Goal: Check status: Check status

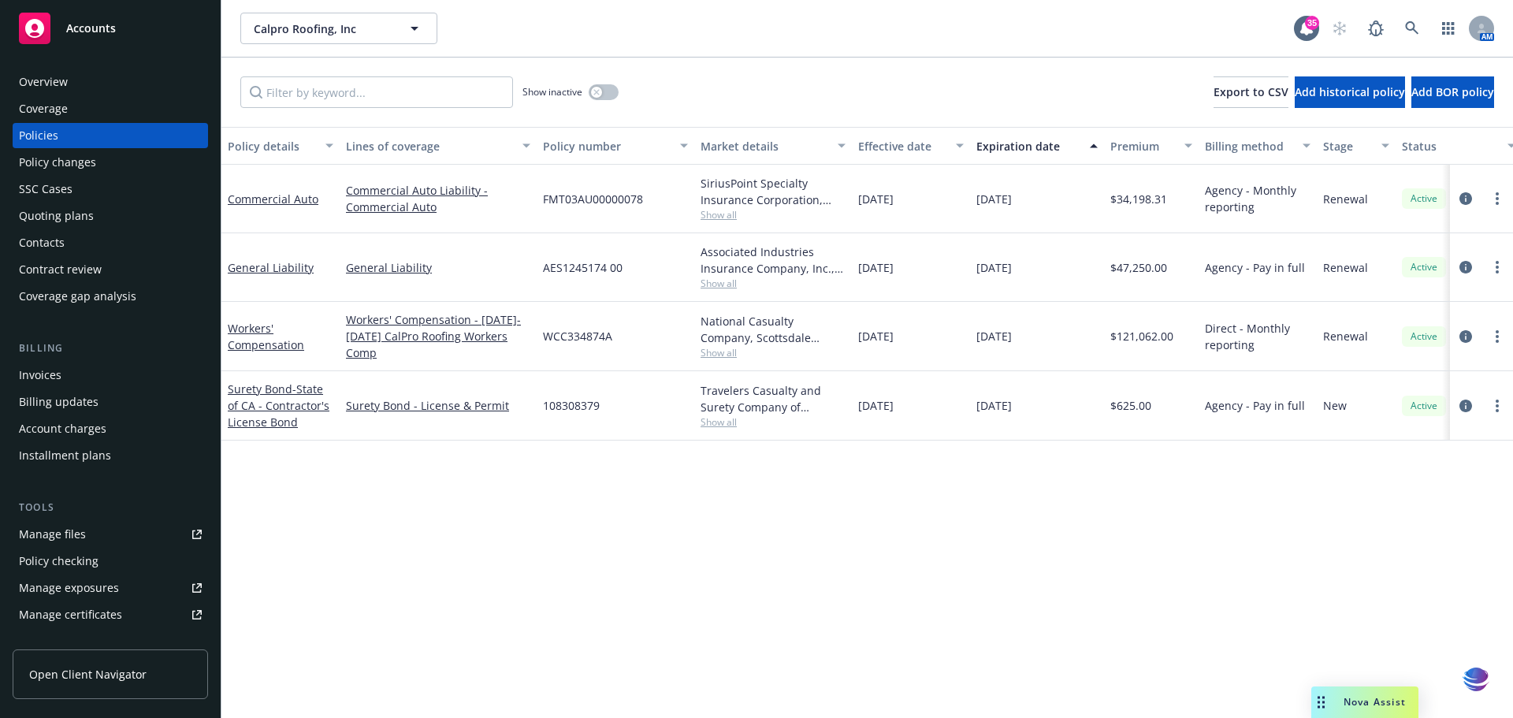
click at [1031, 626] on div "Policy details Lines of coverage Policy number Market details Effective date Ex…" at bounding box center [867, 422] width 1292 height 591
click at [49, 195] on div "SSC Cases" at bounding box center [46, 189] width 54 height 25
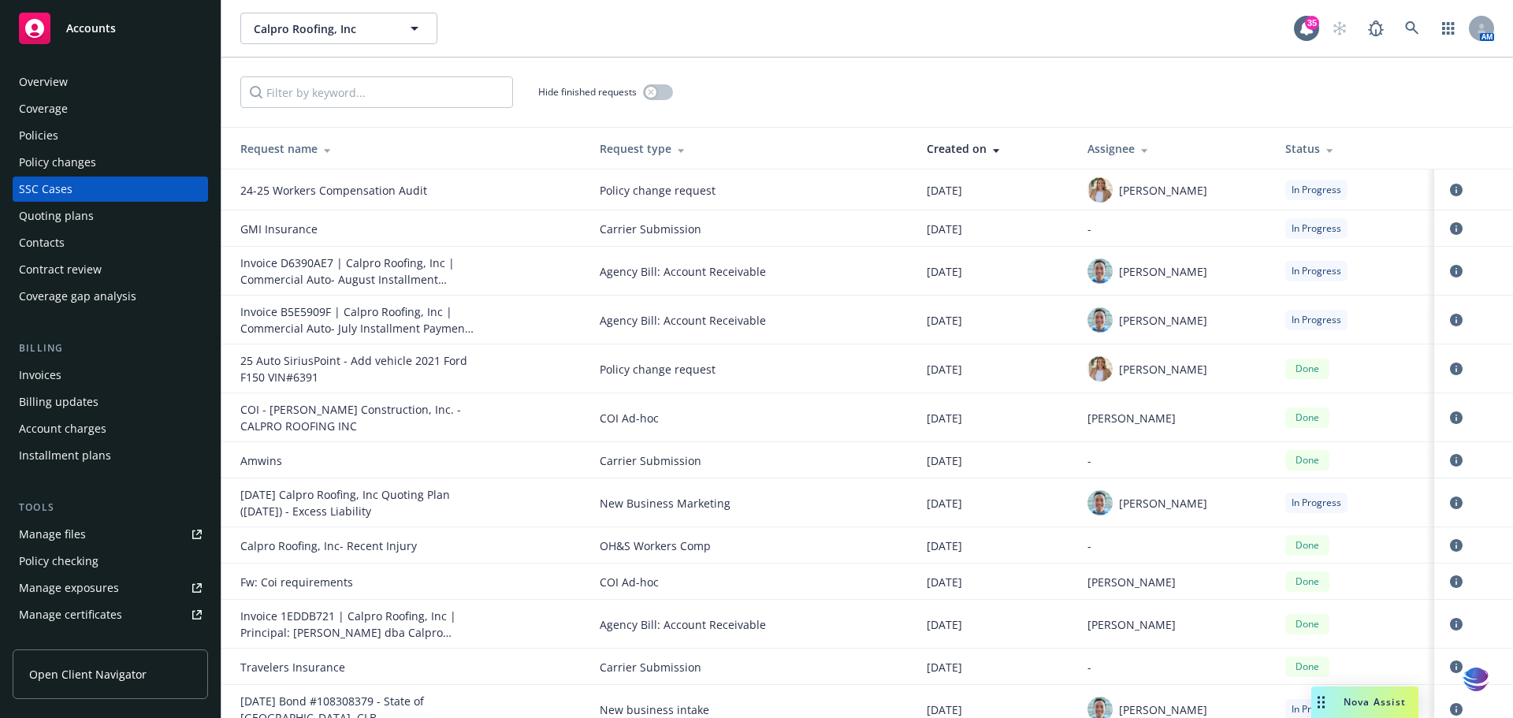
click at [51, 140] on div "Policies" at bounding box center [38, 135] width 39 height 25
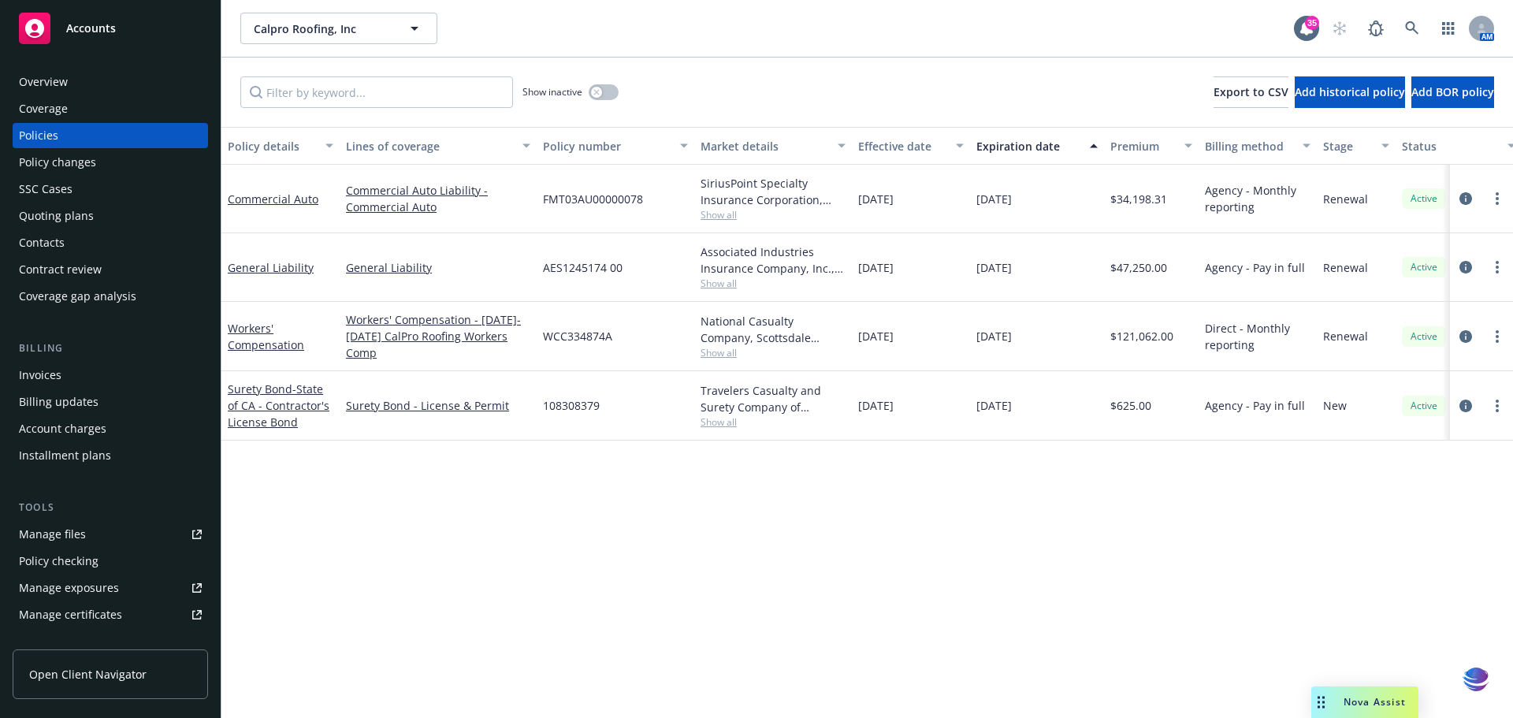
click at [53, 191] on div "SSC Cases" at bounding box center [46, 189] width 54 height 25
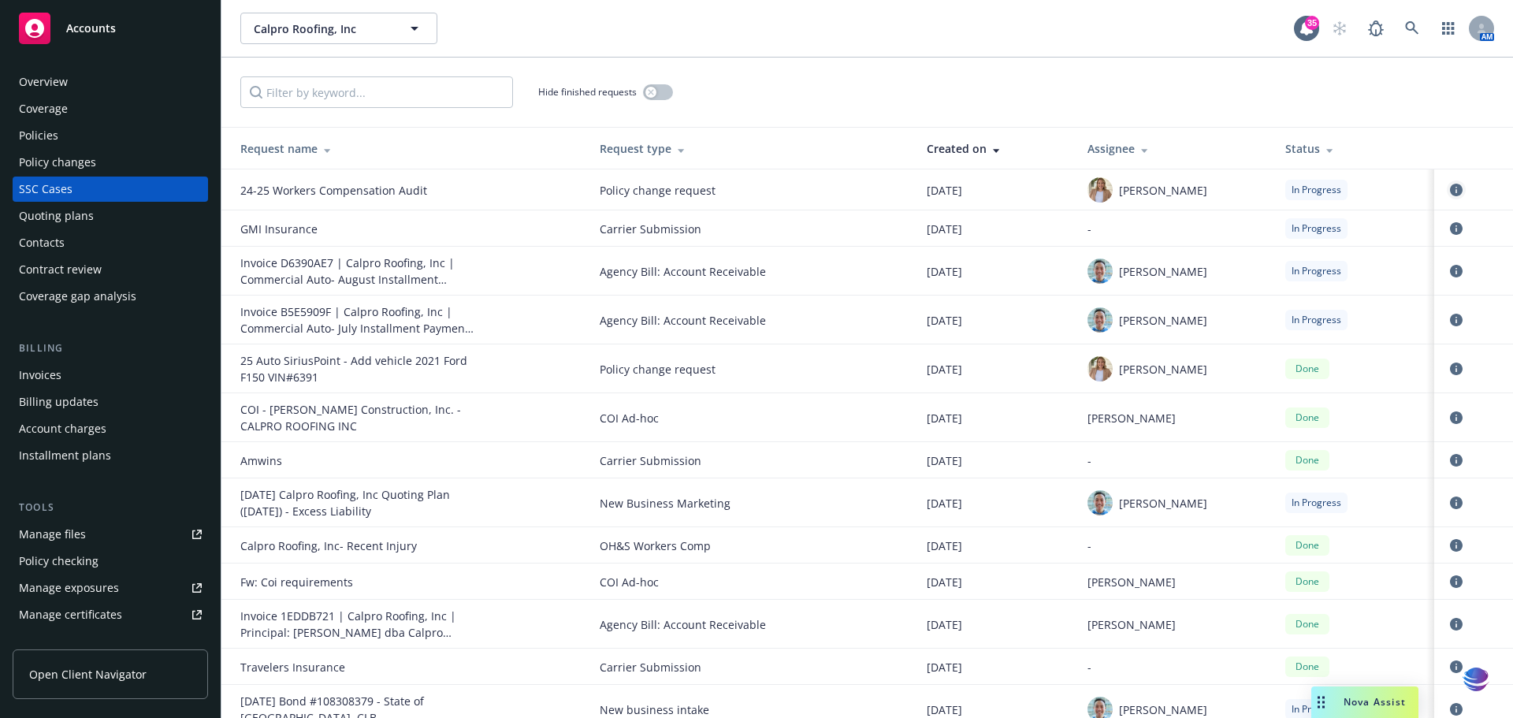
click at [1450, 190] on icon "circleInformation" at bounding box center [1456, 190] width 13 height 13
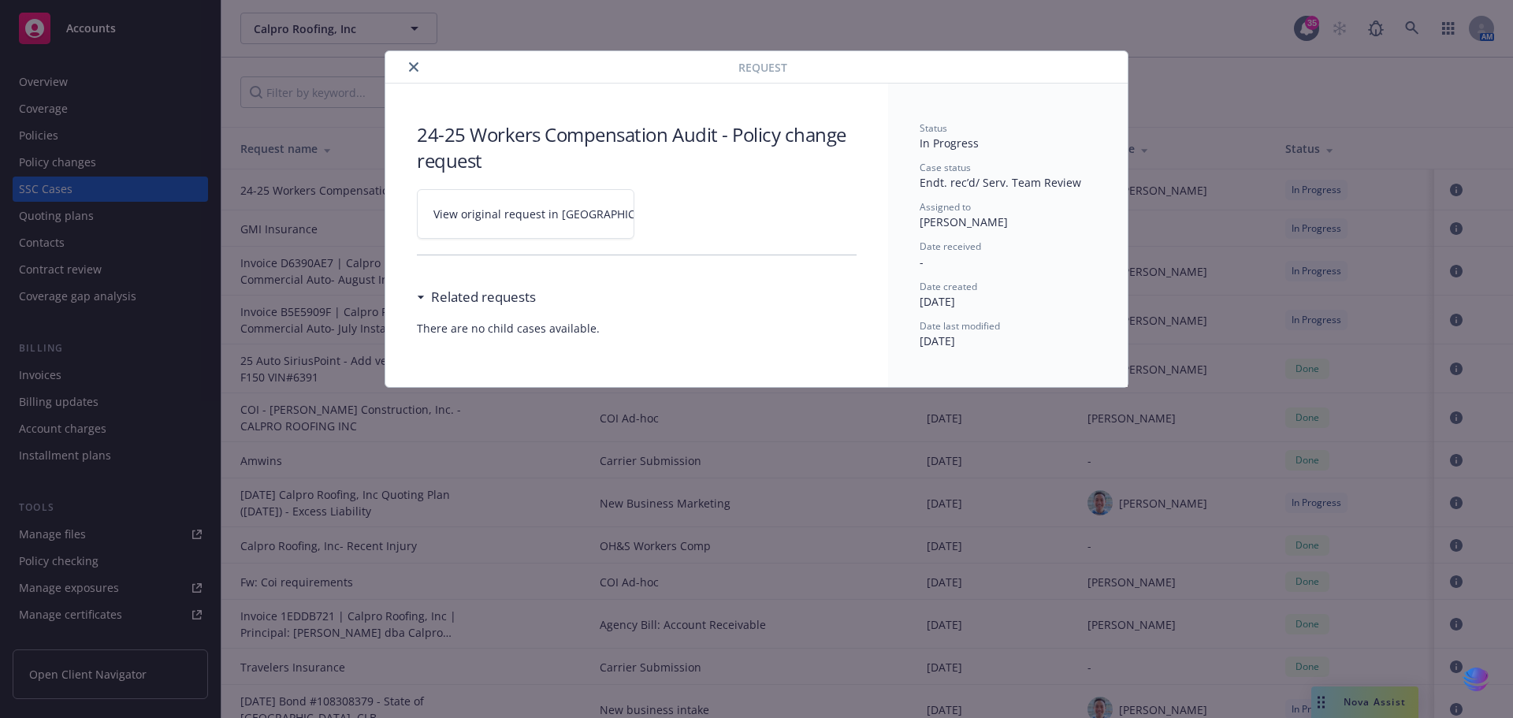
click at [411, 65] on icon "close" at bounding box center [413, 66] width 9 height 9
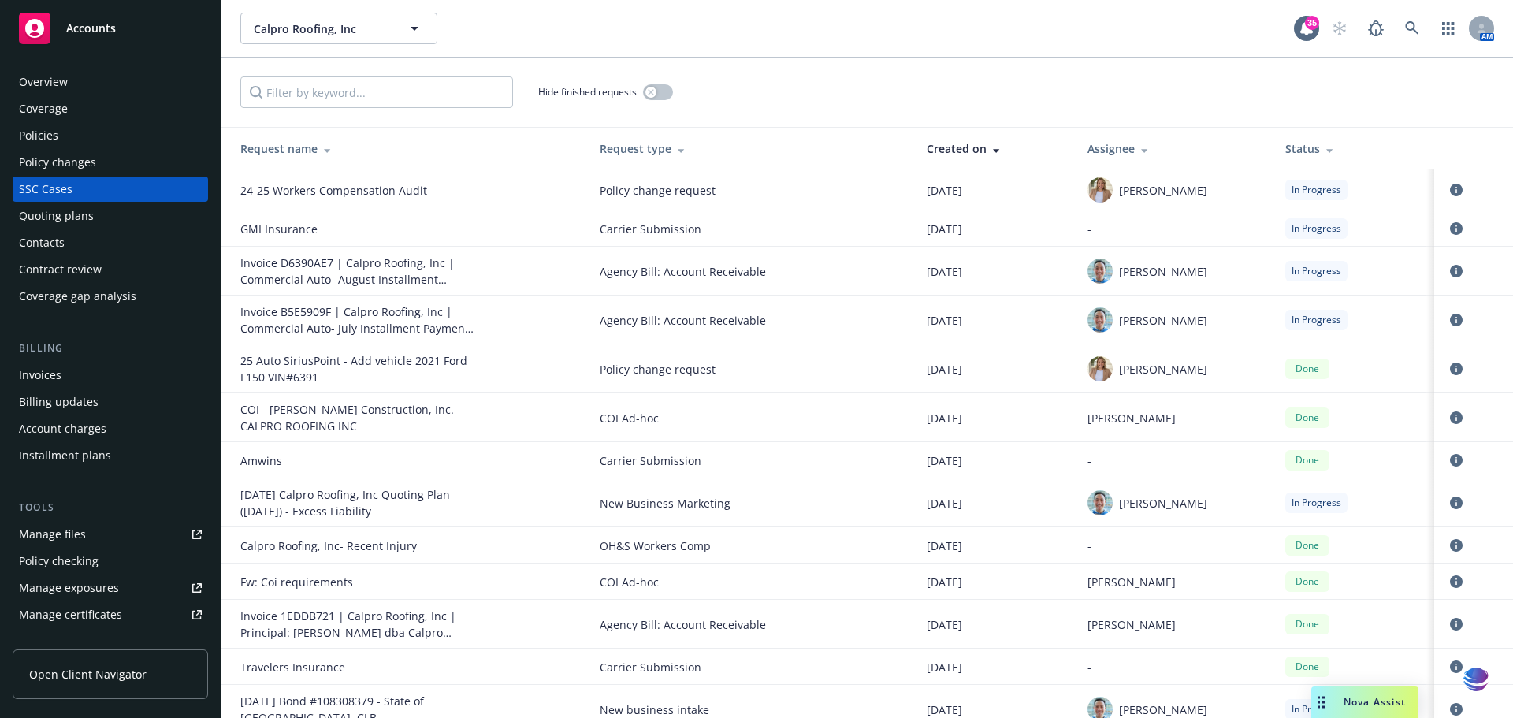
click at [248, 192] on div "24-25 Workers Compensation Audit" at bounding box center [358, 190] width 236 height 17
click at [1450, 190] on icon "circleInformation" at bounding box center [1456, 190] width 13 height 13
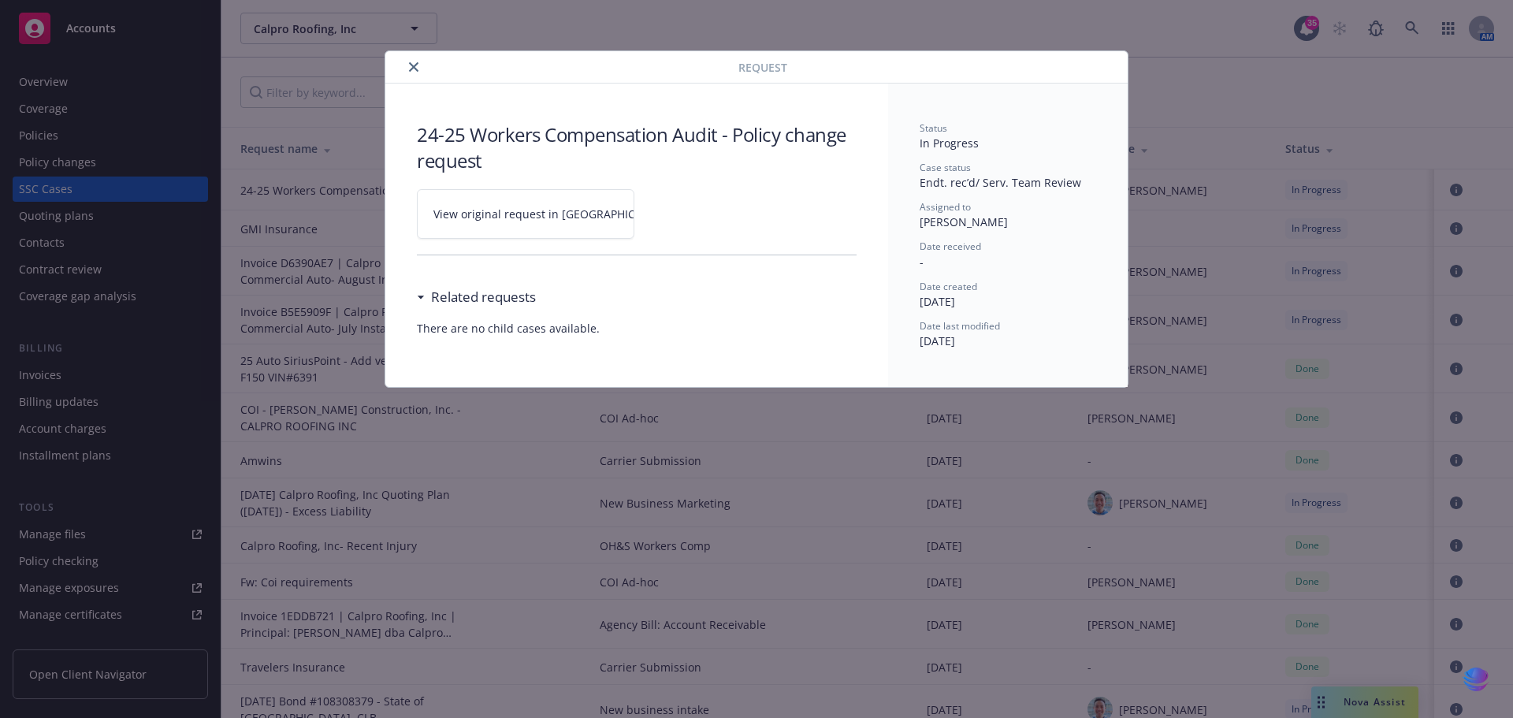
click at [511, 211] on span "View original request in [GEOGRAPHIC_DATA]" at bounding box center [552, 214] width 239 height 17
click at [411, 61] on button "close" at bounding box center [413, 67] width 19 height 19
